Goal: Transaction & Acquisition: Purchase product/service

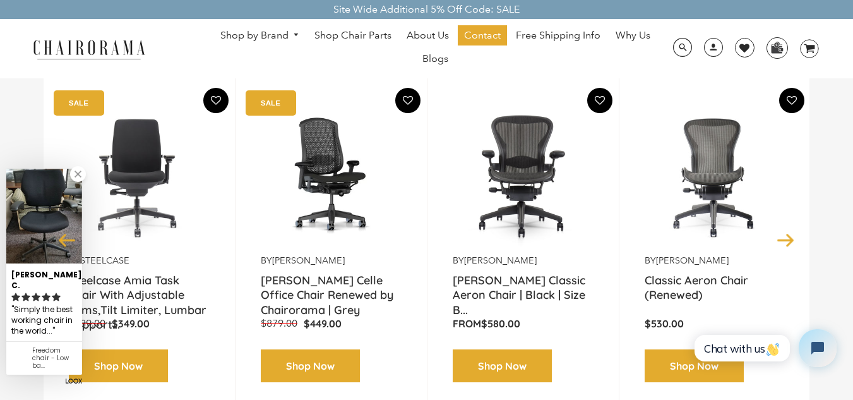
scroll to position [182, 0]
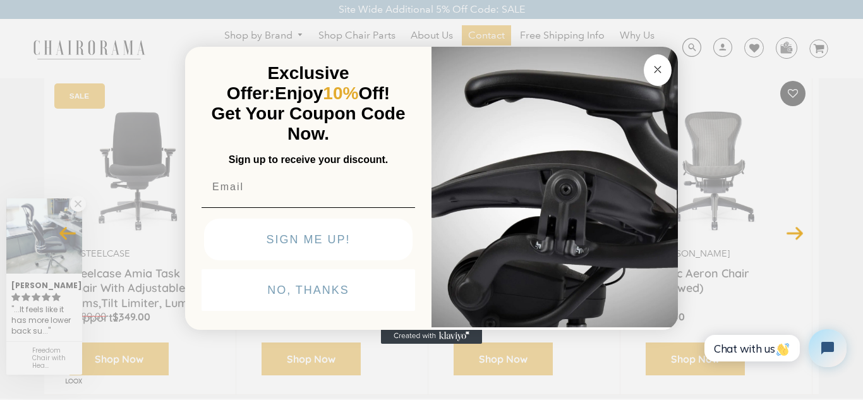
click at [659, 63] on circle "Close dialog" at bounding box center [657, 69] width 15 height 15
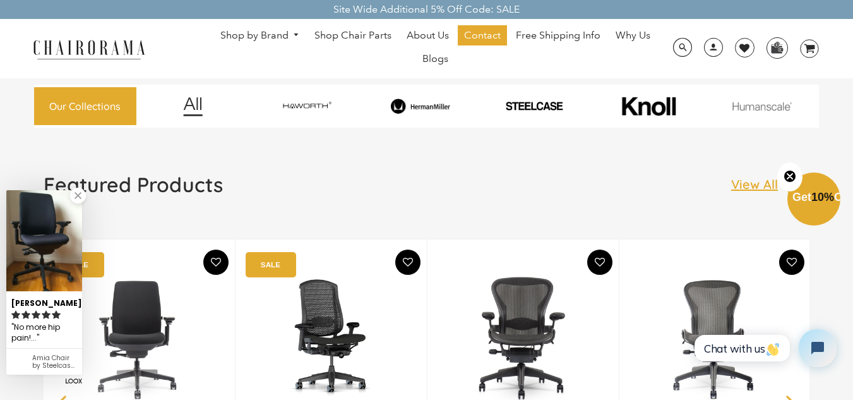
scroll to position [0, 0]
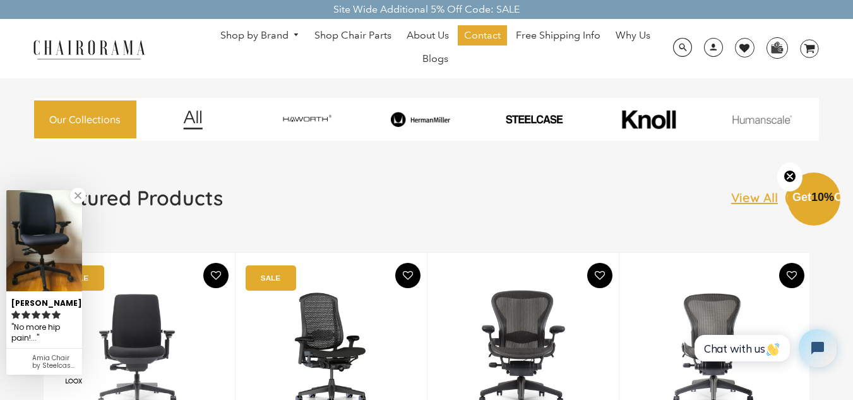
click at [523, 118] on img at bounding box center [534, 119] width 110 height 11
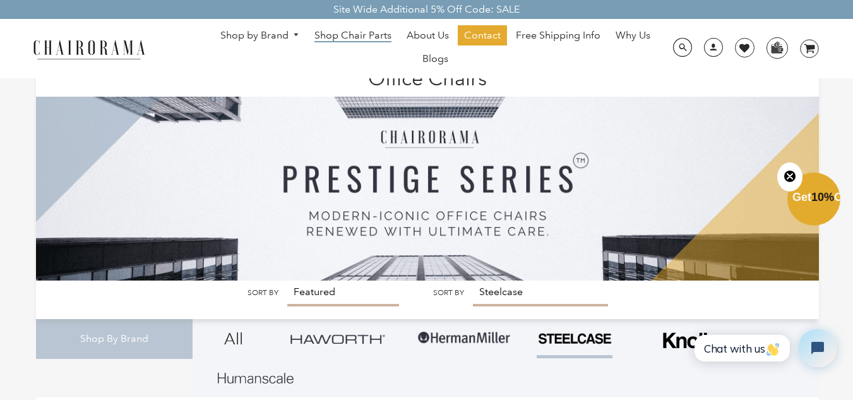
click at [361, 35] on span "Shop Chair Parts" at bounding box center [352, 35] width 77 height 13
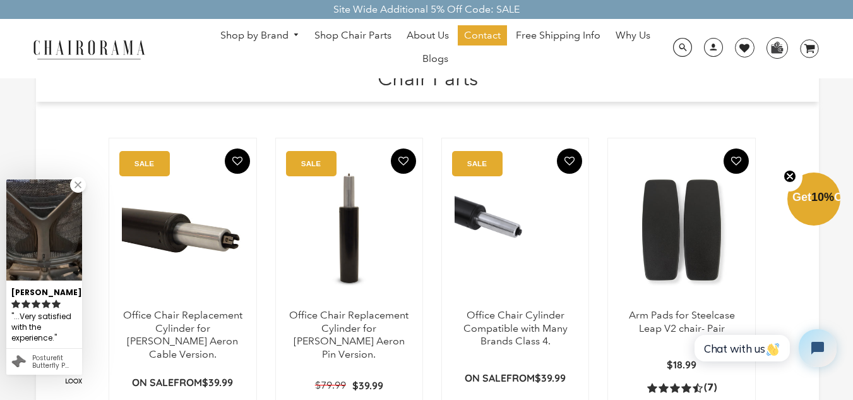
click at [265, 32] on link "Shop by Brand" at bounding box center [260, 36] width 92 height 20
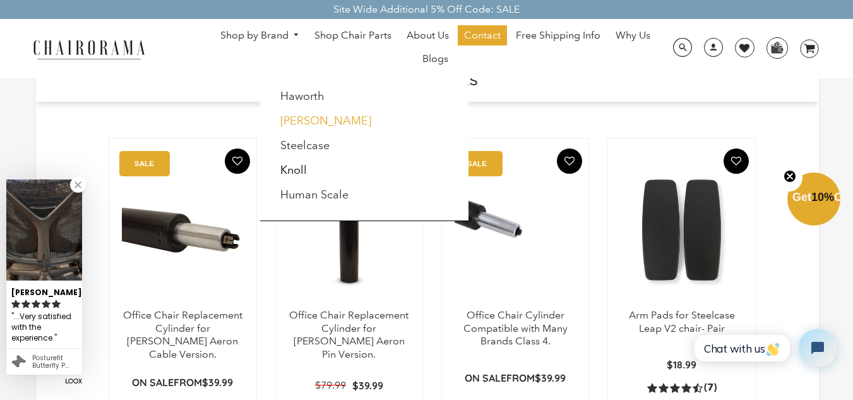
click at [330, 120] on link "[PERSON_NAME]" at bounding box center [325, 121] width 91 height 14
